Goal: Understand process/instructions

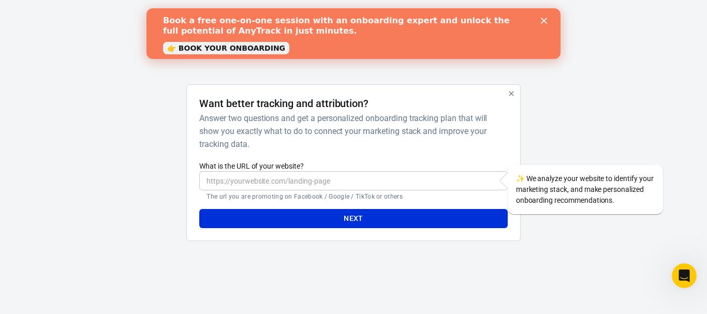
click at [542, 20] on icon "Close" at bounding box center [543, 21] width 6 height 6
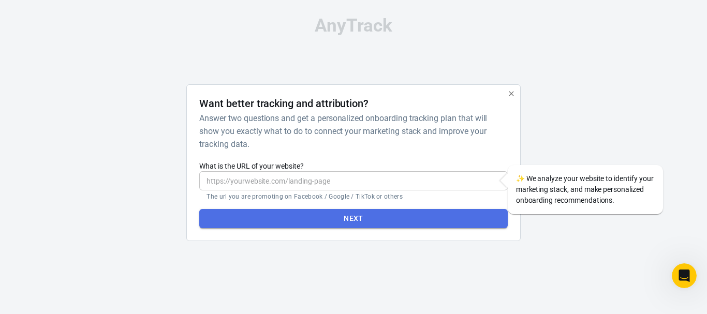
click at [379, 211] on button "Next" at bounding box center [353, 218] width 308 height 19
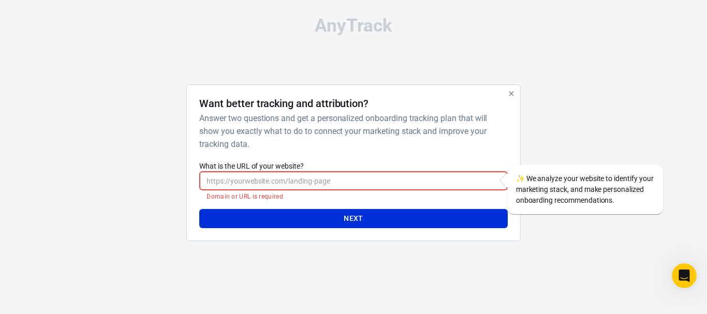
click at [512, 89] on icon "button" at bounding box center [511, 93] width 8 height 8
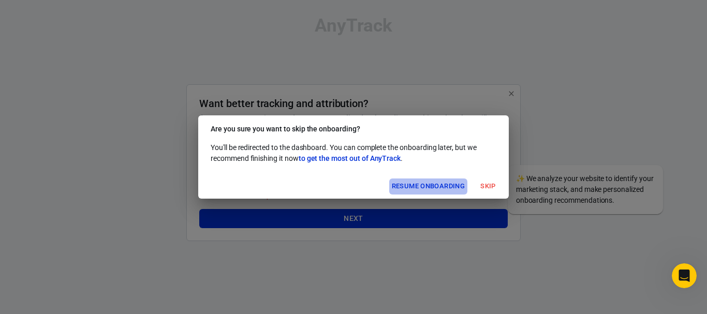
click at [433, 189] on button "Resume onboarding" at bounding box center [428, 186] width 78 height 16
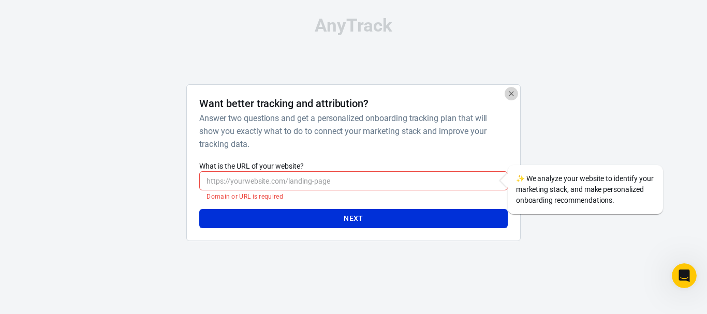
click at [509, 96] on icon "button" at bounding box center [511, 93] width 8 height 8
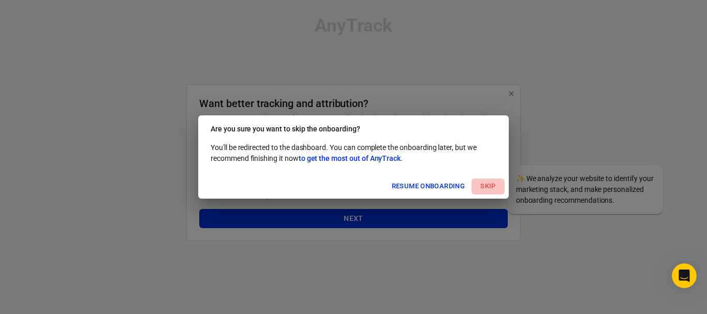
click at [491, 188] on button "Skip" at bounding box center [487, 186] width 33 height 16
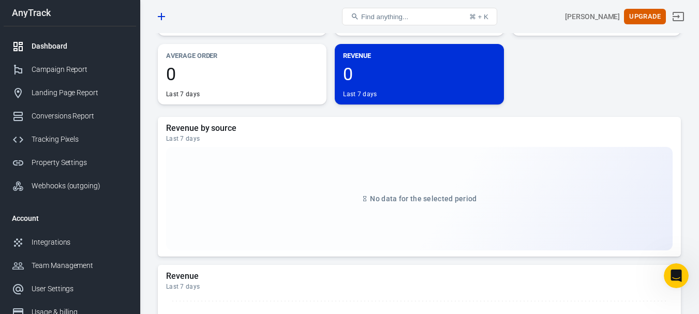
scroll to position [362, 0]
